Goal: Find specific page/section: Find specific page/section

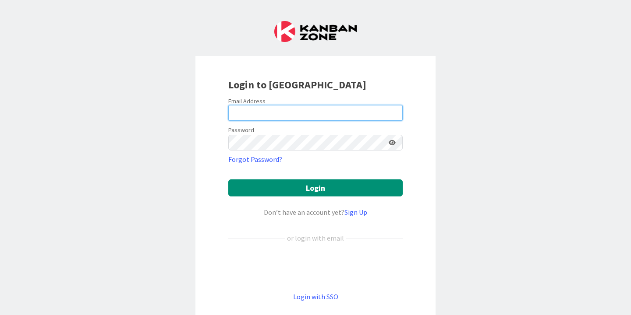
click at [262, 109] on input "email" at bounding box center [315, 113] width 174 height 16
click at [174, 159] on div "Login to [GEOGRAPHIC_DATA] Email Address Password Forgot Password? Login Don’t …" at bounding box center [315, 157] width 631 height 315
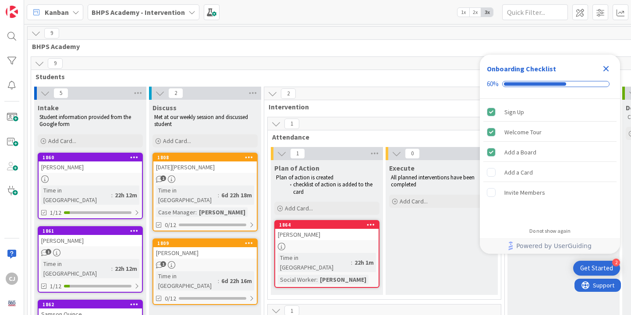
click at [607, 69] on icon "Close Checklist" at bounding box center [606, 69] width 6 height 6
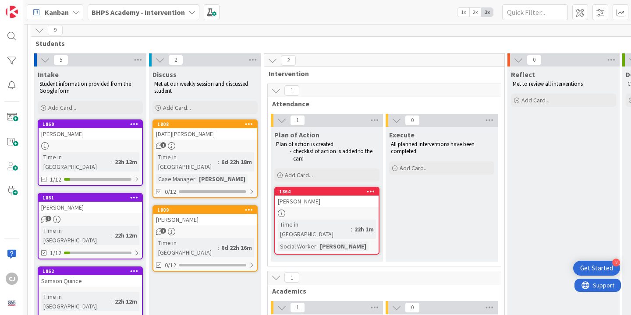
scroll to position [39, 0]
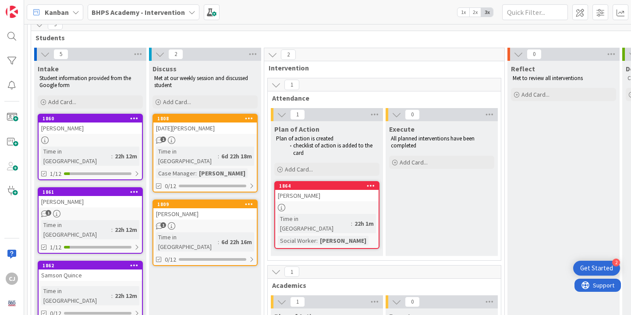
click at [205, 157] on div "Time in Column : 6d 22h 18m Case Manager : [PERSON_NAME]" at bounding box center [205, 163] width 98 height 32
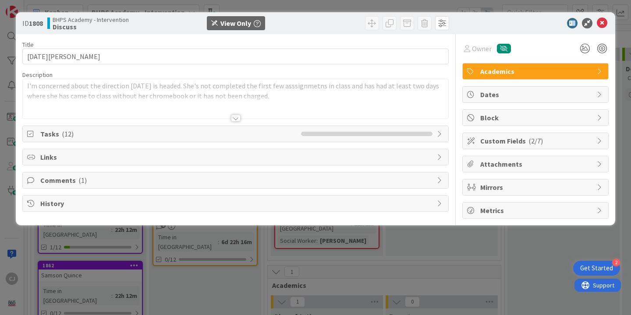
click at [54, 132] on span "Tasks ( 12 )" at bounding box center [168, 134] width 256 height 11
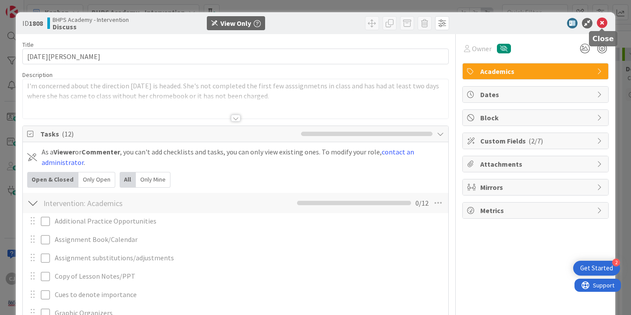
click at [604, 22] on icon at bounding box center [602, 23] width 11 height 11
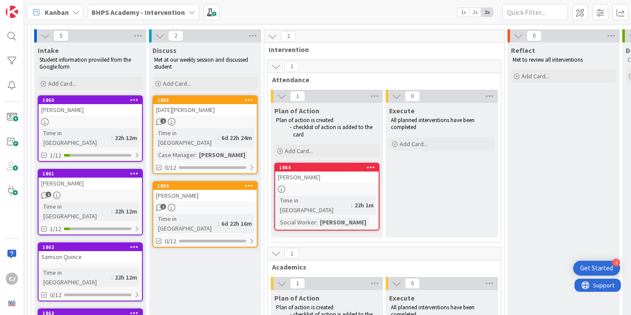
scroll to position [46, 0]
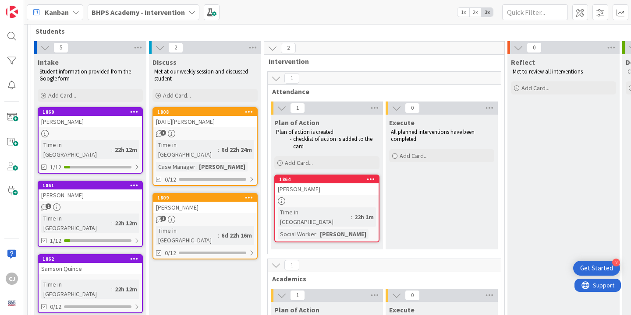
click at [192, 145] on div "Time in [GEOGRAPHIC_DATA]" at bounding box center [187, 149] width 62 height 19
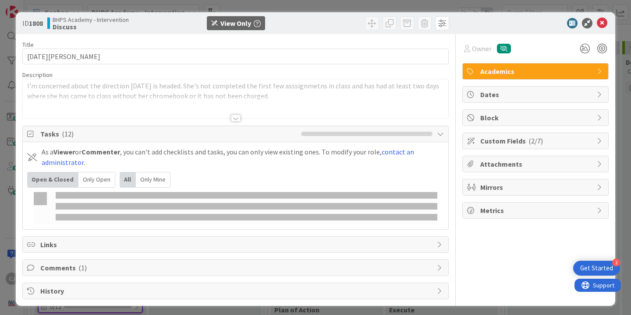
click at [206, 120] on div "Title 12 / 128 [DATE] Farmer Description I'm concerned about the direction [DAT…" at bounding box center [235, 167] width 426 height 266
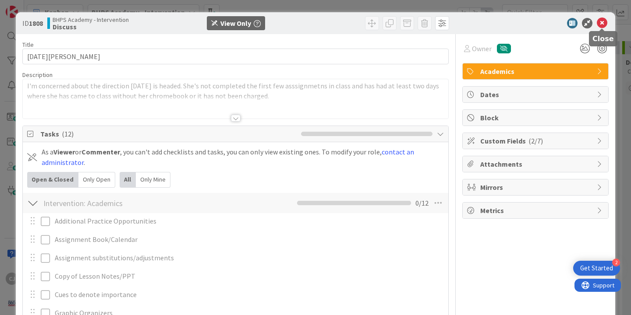
click at [601, 23] on icon at bounding box center [602, 23] width 11 height 11
